Goal: Transaction & Acquisition: Purchase product/service

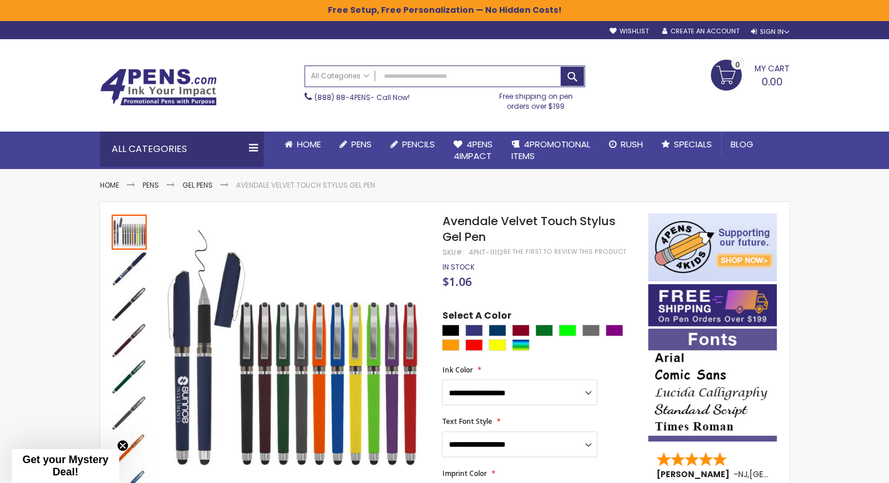
drag, startPoint x: 460, startPoint y: 231, endPoint x: 427, endPoint y: 219, distance: 34.2
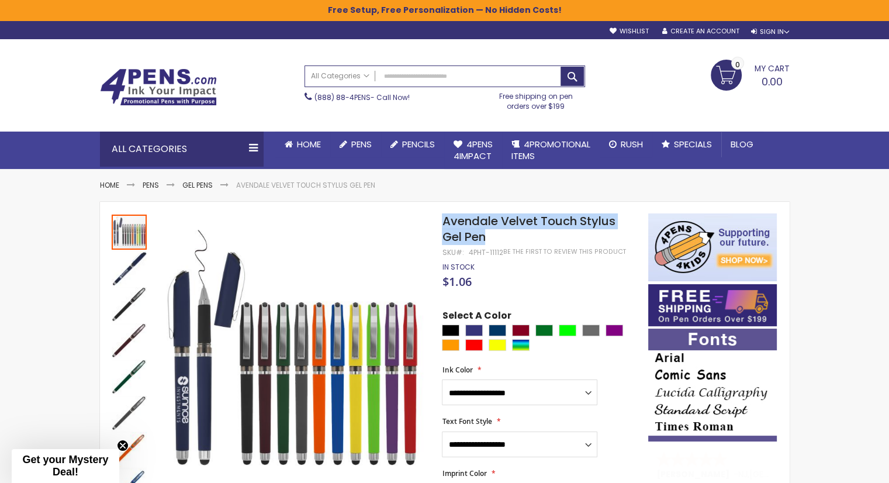
copy div "Skip to the end of the images gallery Skip to the beginning of the images galle…"
click at [537, 227] on span "Avendale Velvet Touch Stylus Gel Pen" at bounding box center [528, 229] width 173 height 32
drag, startPoint x: 468, startPoint y: 236, endPoint x: 442, endPoint y: 229, distance: 26.8
click at [442, 229] on h1 "Avendale Velvet Touch Stylus Gel Pen" at bounding box center [539, 229] width 194 height 32
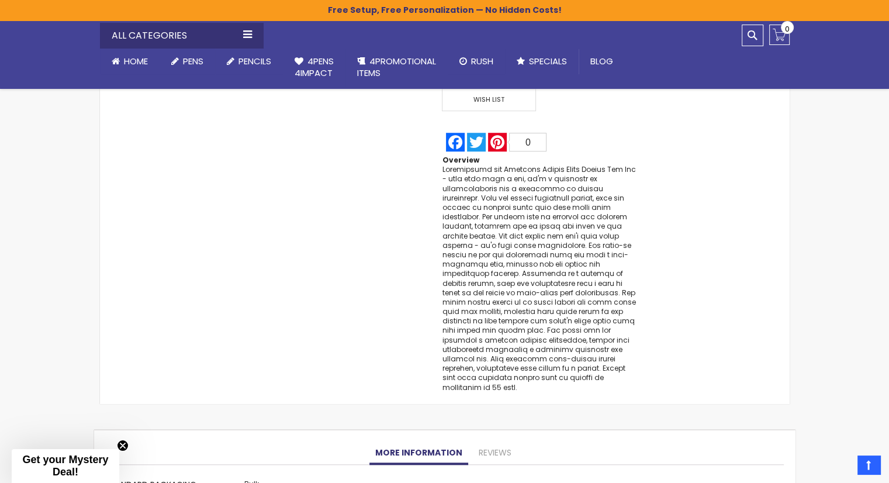
scroll to position [877, 0]
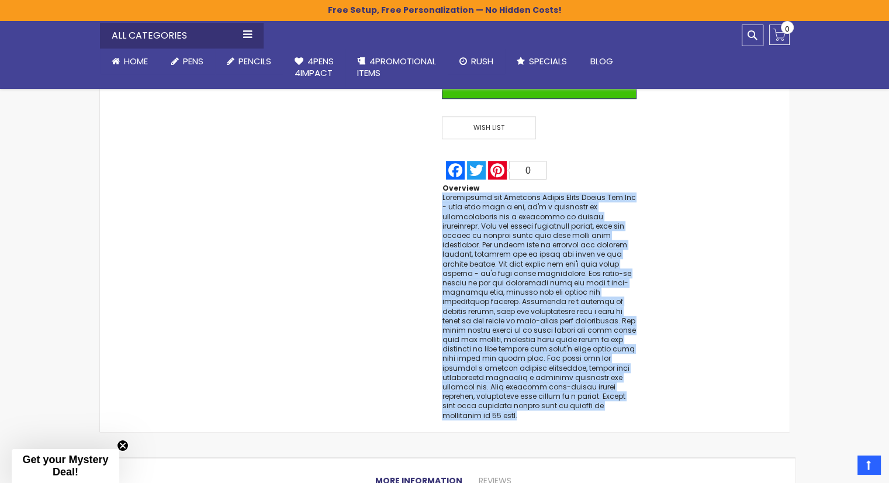
drag, startPoint x: 603, startPoint y: 399, endPoint x: 443, endPoint y: 199, distance: 256.3
click at [443, 199] on div at bounding box center [539, 306] width 194 height 227
copy div "Introducing the Avendale Velvet Touch Stylus Gel Pen - more than just a pen, it…"
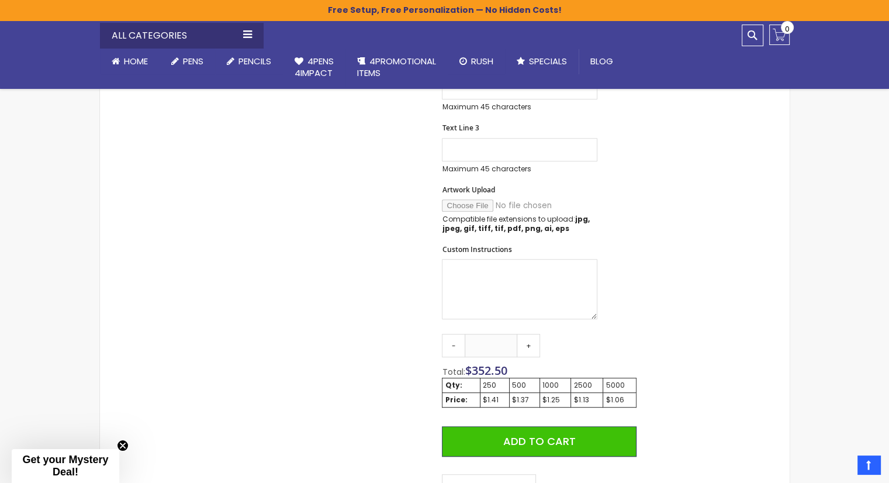
scroll to position [643, 0]
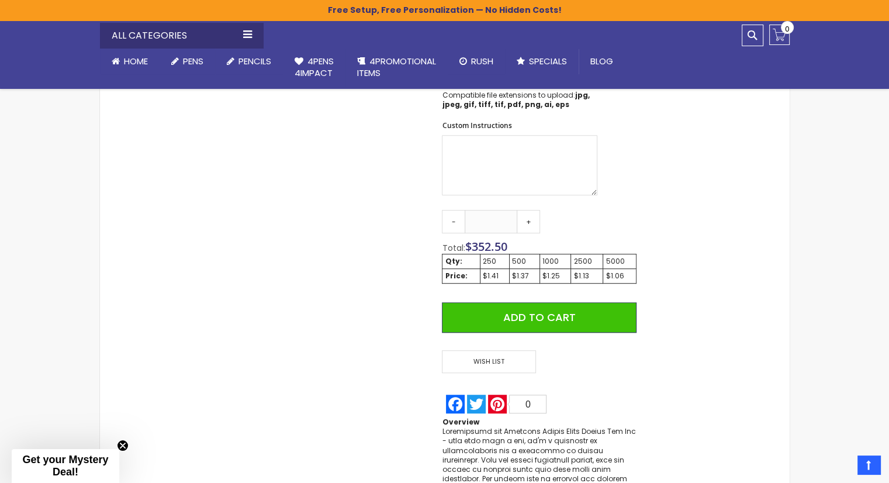
click at [358, 257] on div "Skip to the end of the images gallery Skip to the beginning of the images galle…" at bounding box center [374, 112] width 537 height 1084
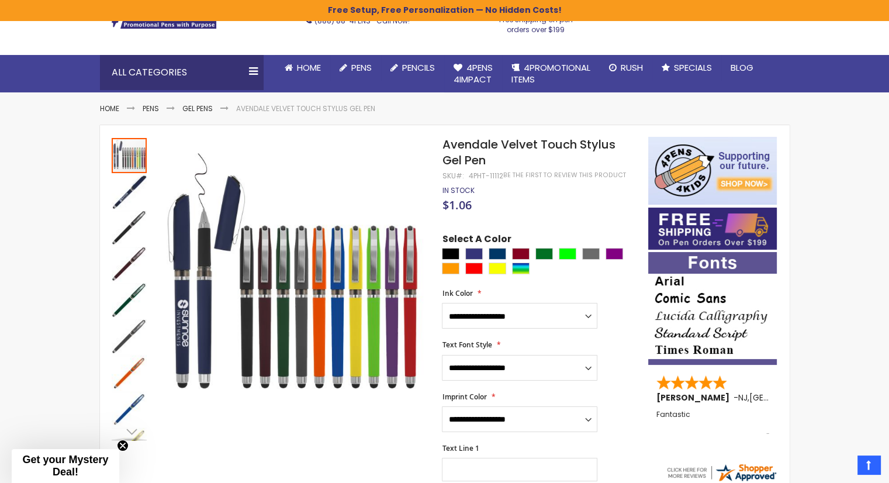
scroll to position [58, 0]
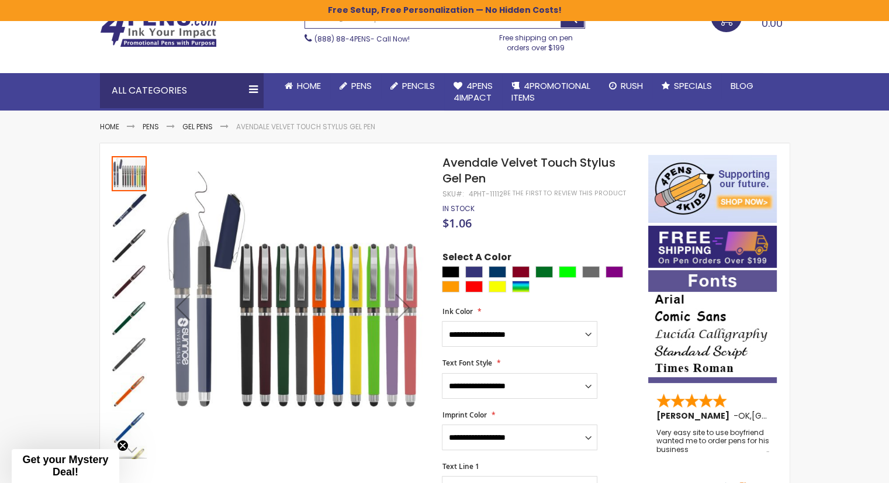
click at [123, 288] on img "Avendale Velvet Touch Stylus Gel Pen" at bounding box center [129, 282] width 35 height 35
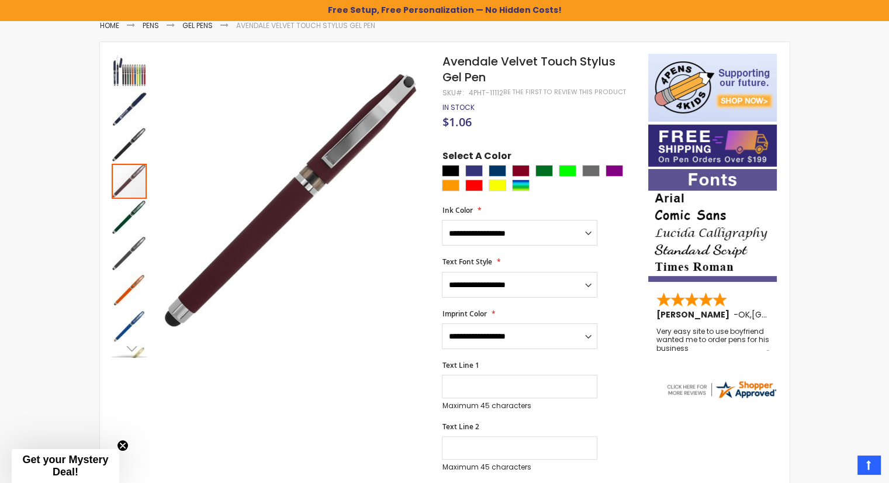
scroll to position [117, 0]
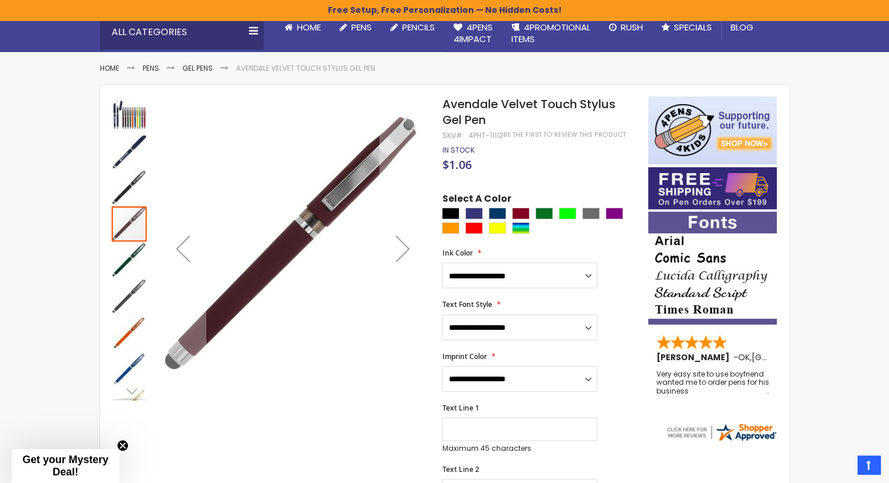
click at [130, 394] on div "Next" at bounding box center [129, 391] width 18 height 18
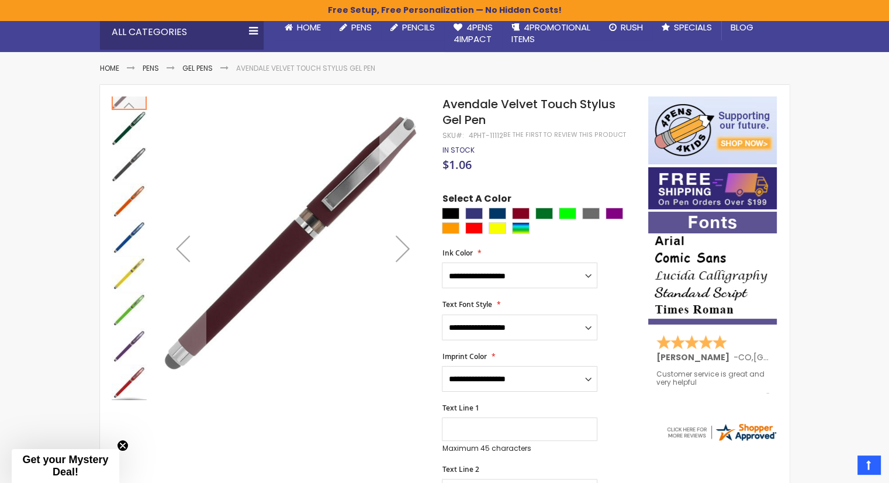
click at [137, 382] on img "Avendale Velvet Touch Stylus Gel Pen" at bounding box center [129, 382] width 35 height 35
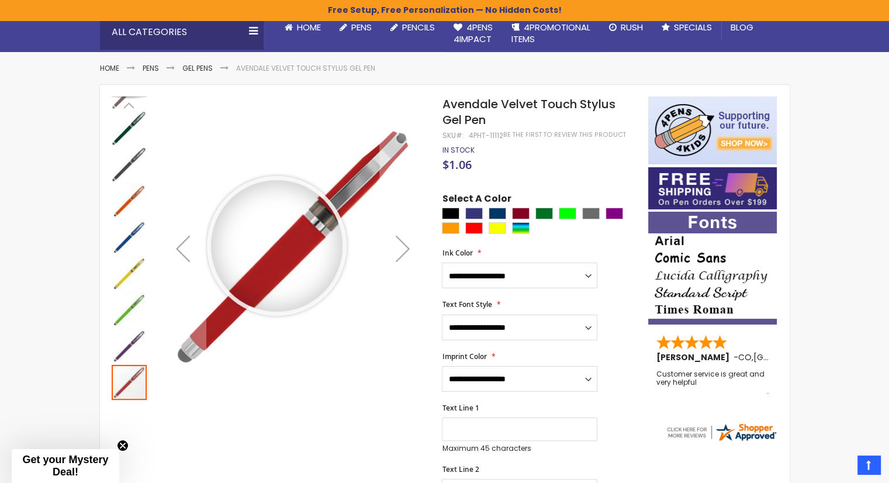
drag, startPoint x: 277, startPoint y: 245, endPoint x: 320, endPoint y: 466, distance: 225.3
